Goal: Check status

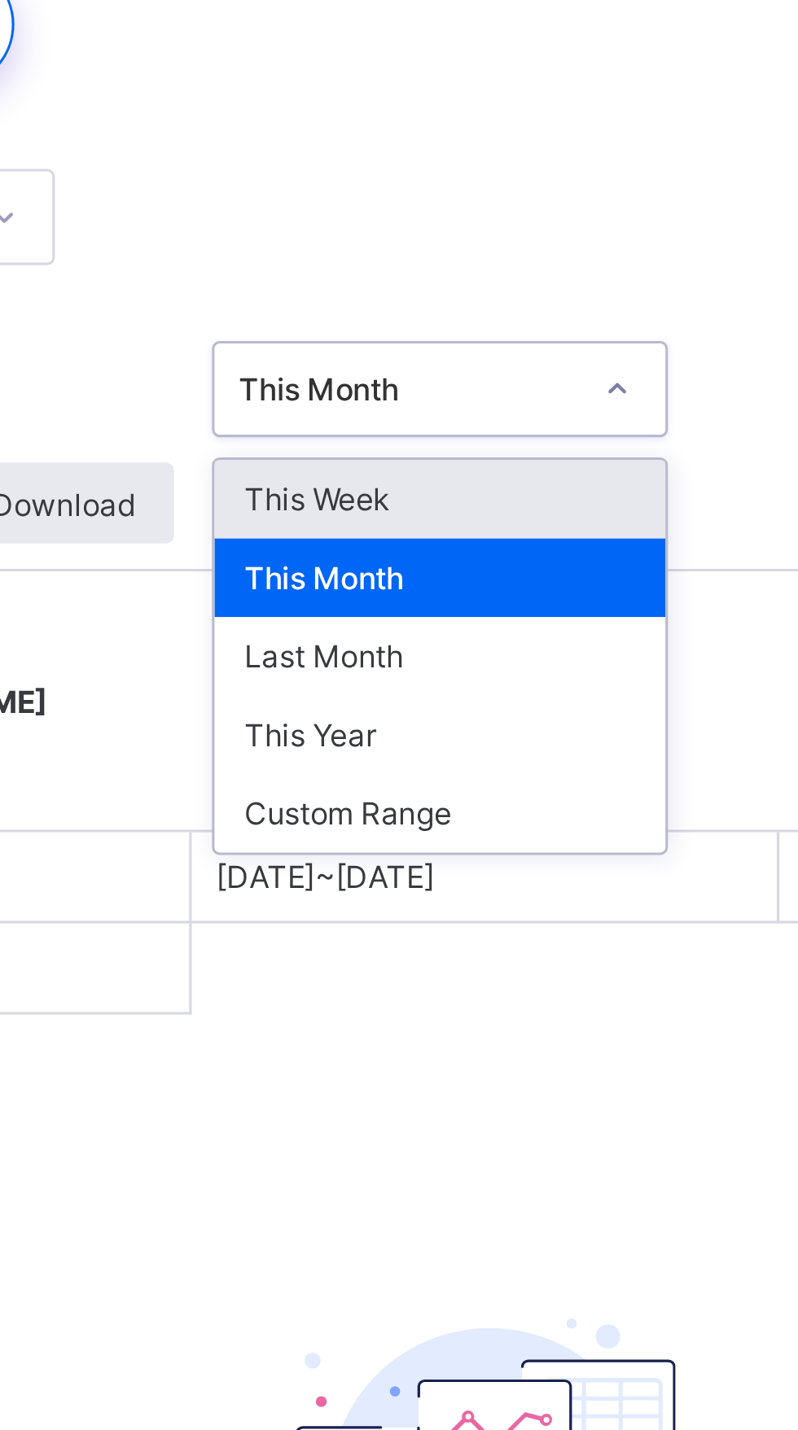
click at [520, 278] on div "This Week" at bounding box center [481, 280] width 145 height 25
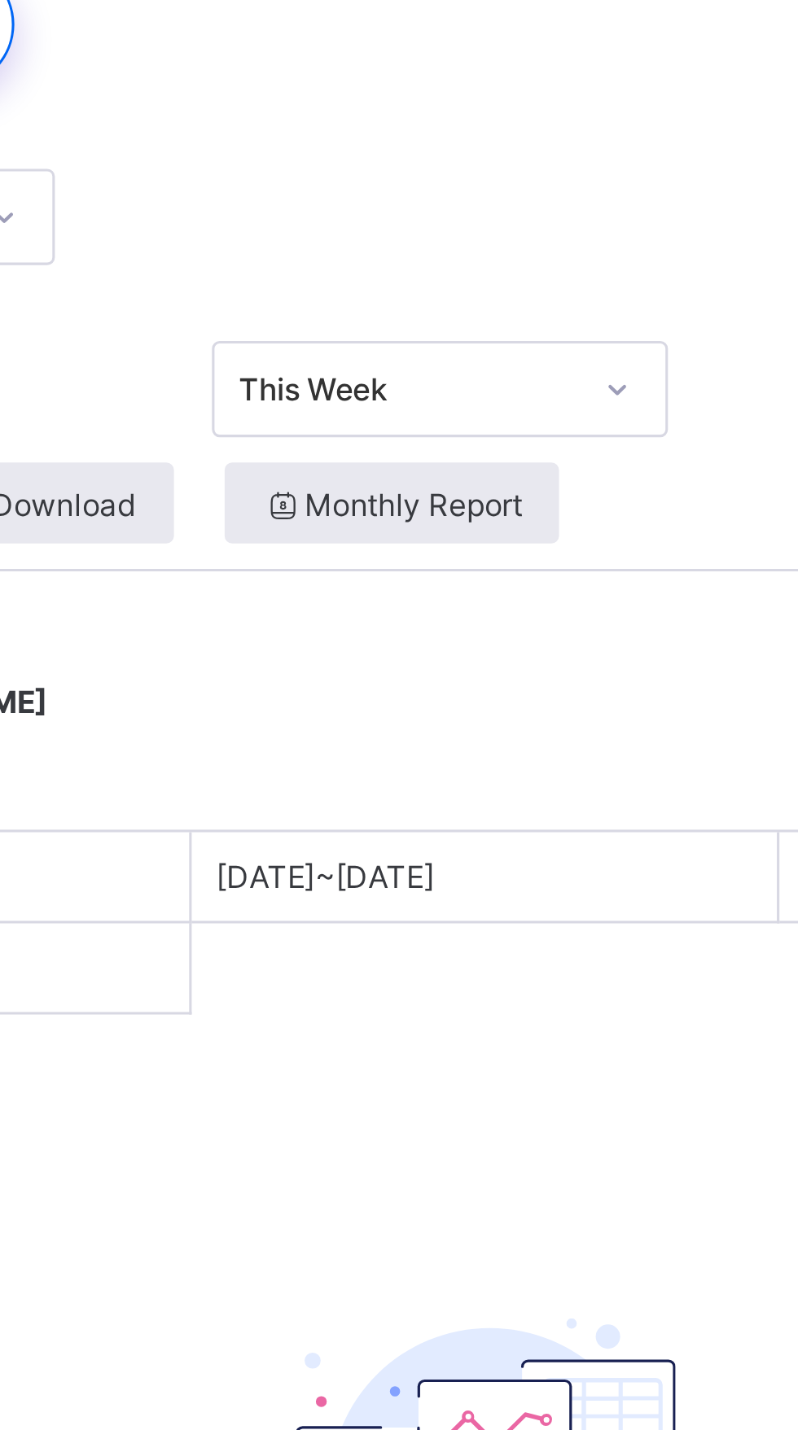
click at [560, 168] on div "Subject Select subject..." at bounding box center [497, 189] width 570 height 63
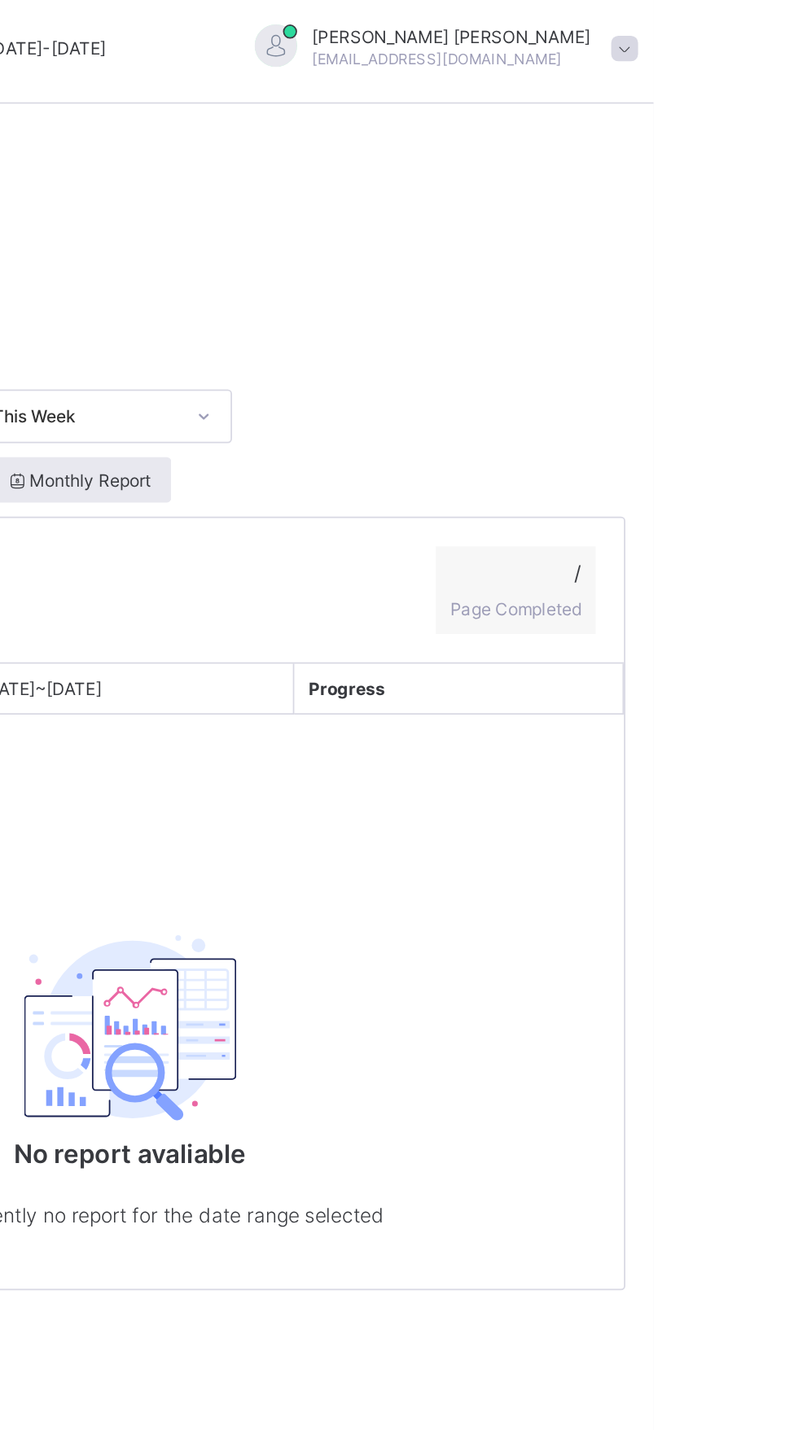
click at [773, 33] on span at bounding box center [780, 33] width 15 height 15
click at [761, 170] on div "Subject Select subject..." at bounding box center [497, 189] width 570 height 63
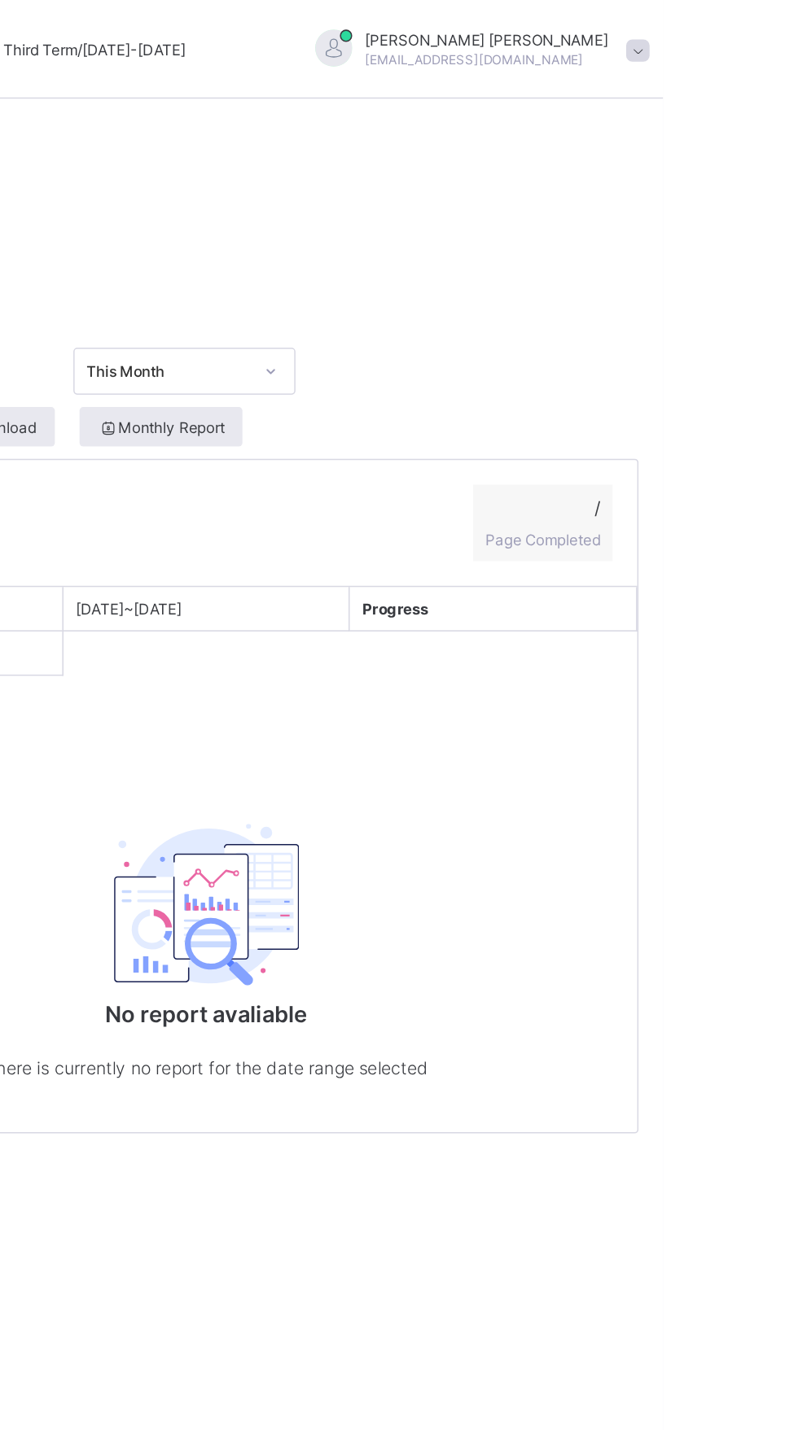
click at [773, 33] on span at bounding box center [780, 33] width 15 height 15
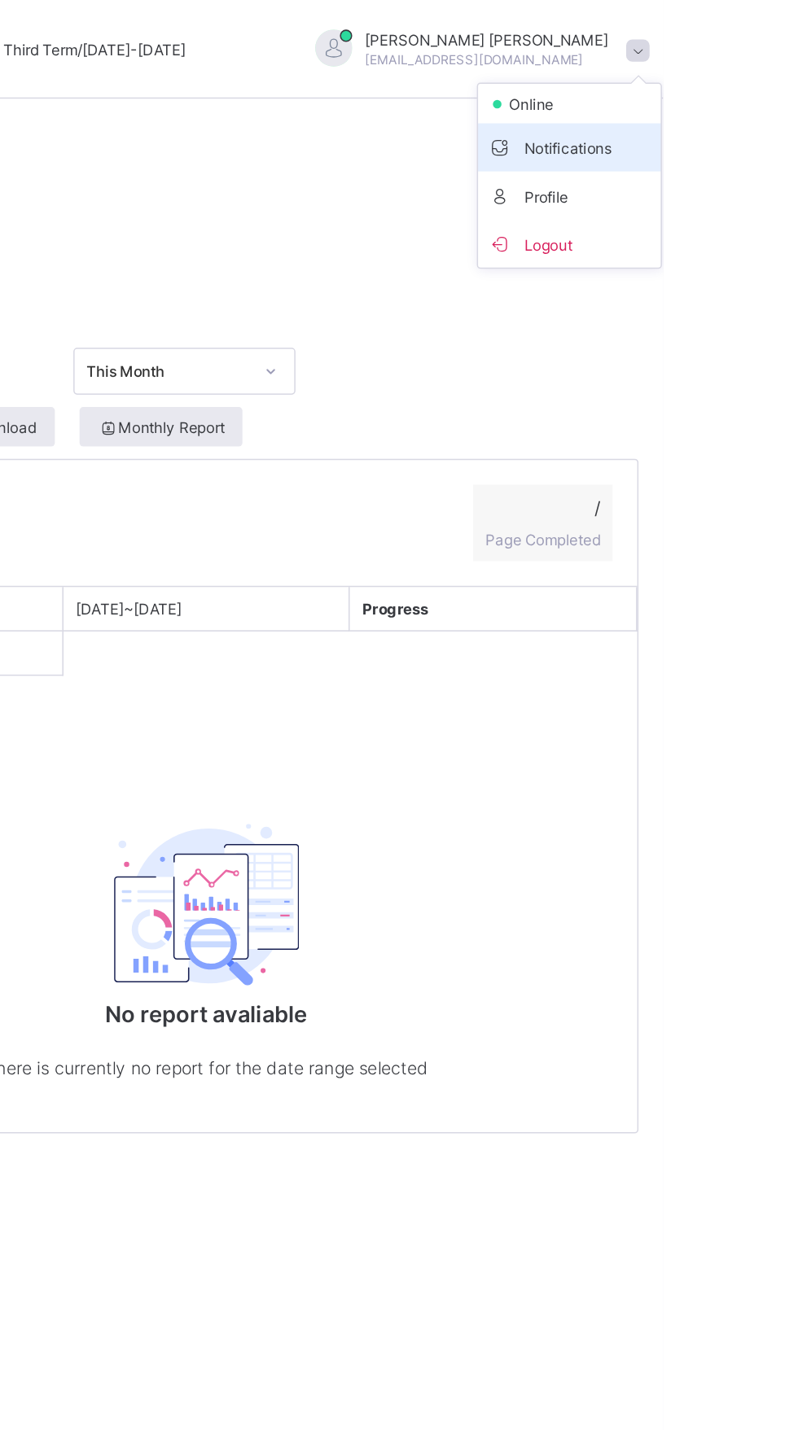
click at [682, 94] on span "Notifications" at bounding box center [735, 97] width 107 height 19
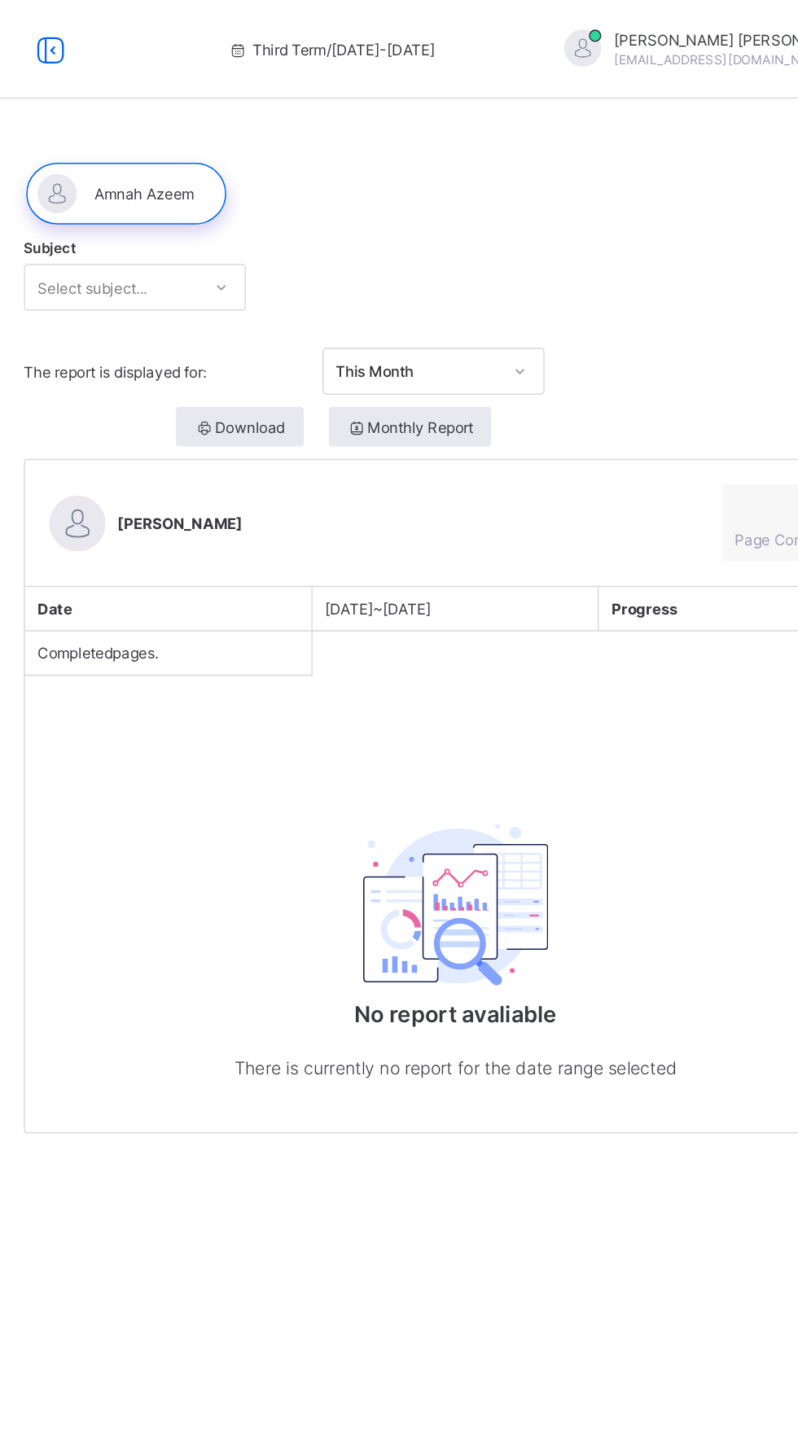
click at [773, 33] on span at bounding box center [780, 33] width 15 height 15
click at [682, 97] on span "Notifications" at bounding box center [735, 97] width 107 height 19
